Goal: Find specific page/section: Find specific page/section

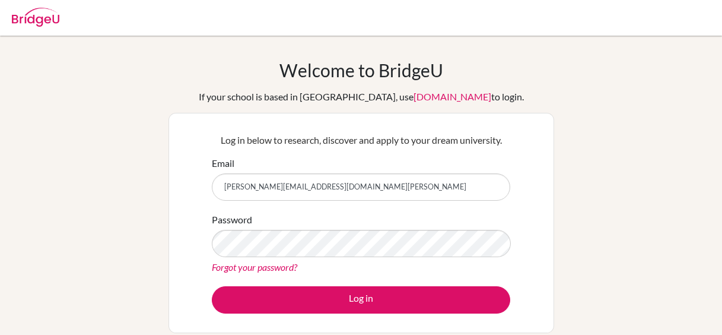
click at [427, 296] on button "Log in" at bounding box center [361, 299] width 299 height 27
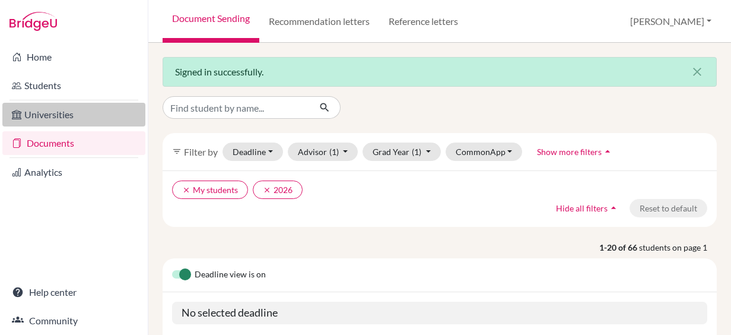
click at [58, 112] on link "Universities" at bounding box center [73, 115] width 143 height 24
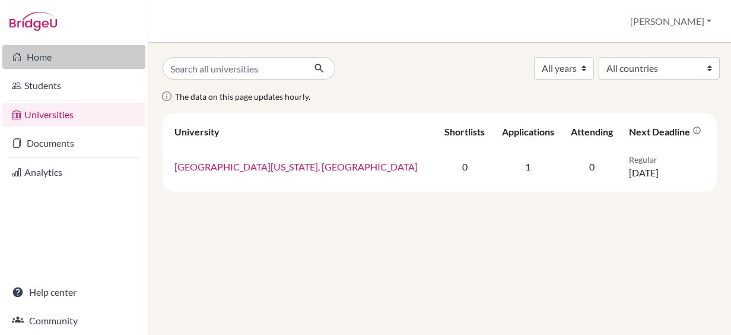
click at [37, 56] on link "Home" at bounding box center [73, 57] width 143 height 24
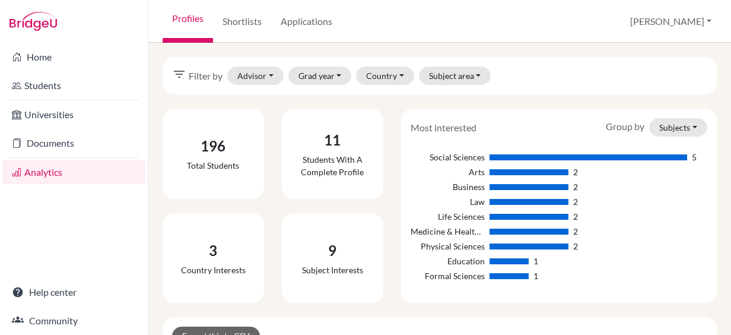
click at [153, 302] on div "filter_list Filter by Advisor [PERSON_NAME], [PERSON_NAME], [PERSON_NAME], [PER…" at bounding box center [439, 189] width 583 height 292
